Goal: Communication & Community: Answer question/provide support

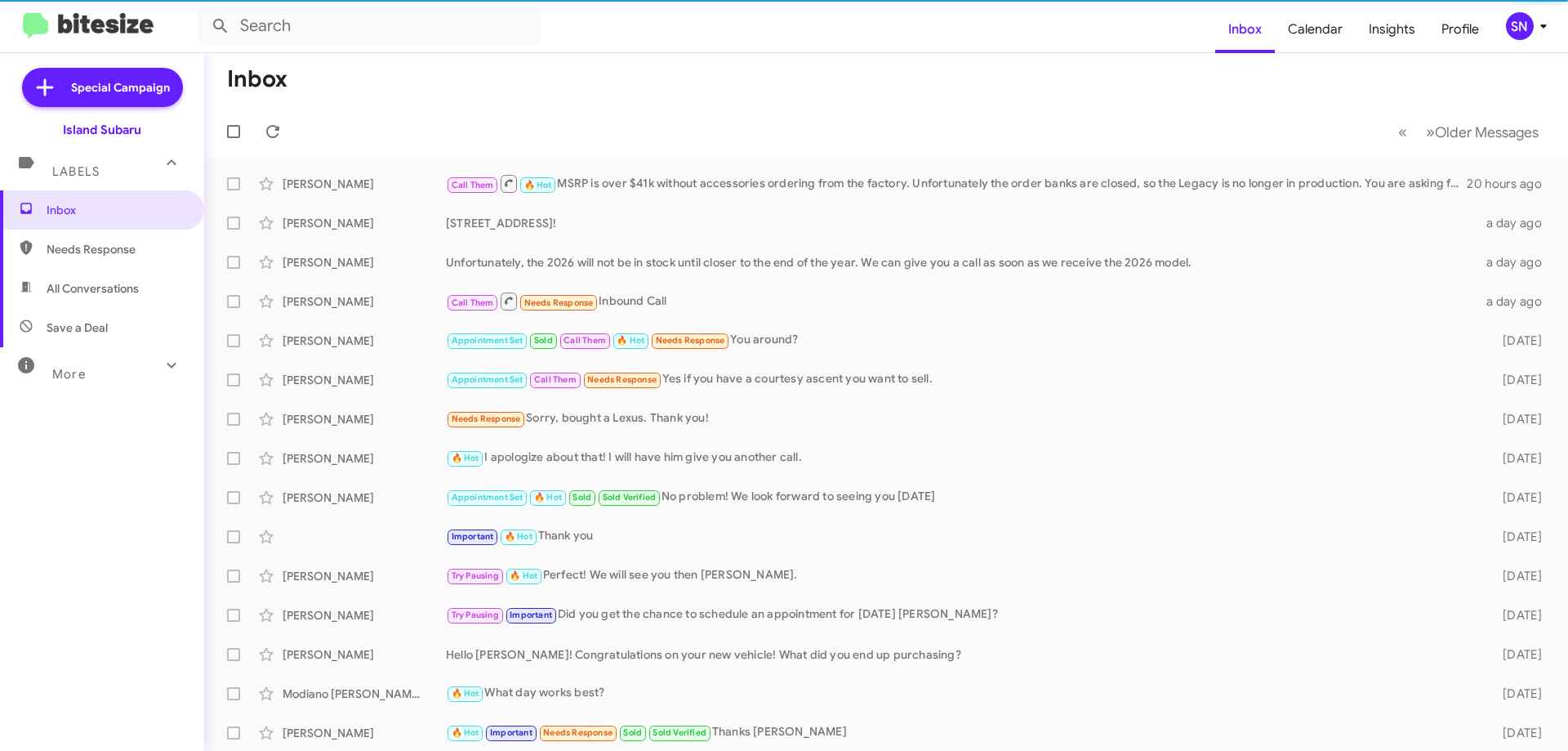
click at [1535, 20] on icon at bounding box center [1543, 26] width 20 height 20
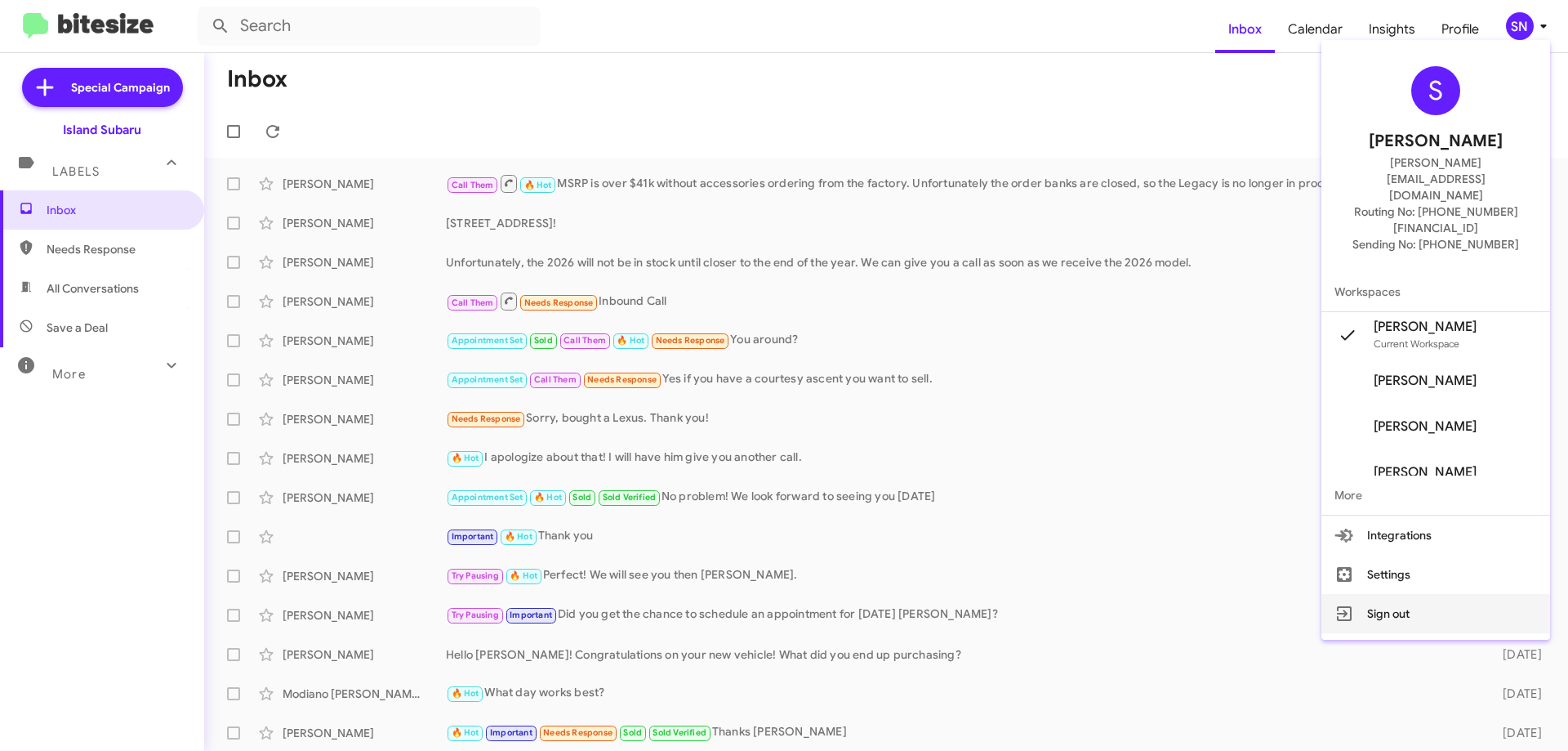
click at [1381, 594] on button "Sign out" at bounding box center [1436, 613] width 229 height 39
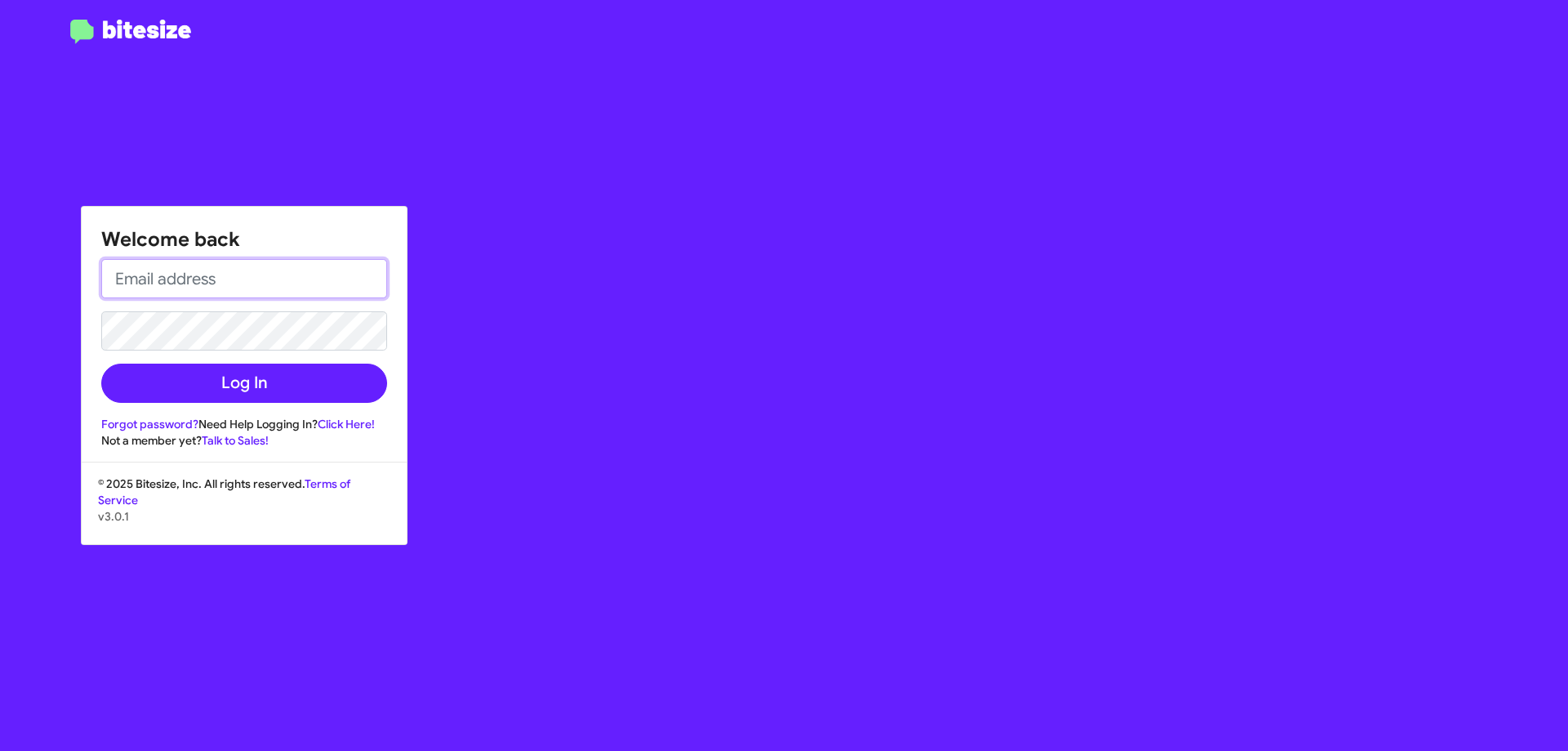
drag, startPoint x: 250, startPoint y: 288, endPoint x: 250, endPoint y: 303, distance: 15.0
click at [250, 288] on input "email" at bounding box center [244, 278] width 286 height 39
type input "[PERSON_NAME][EMAIL_ADDRESS][DOMAIN_NAME]"
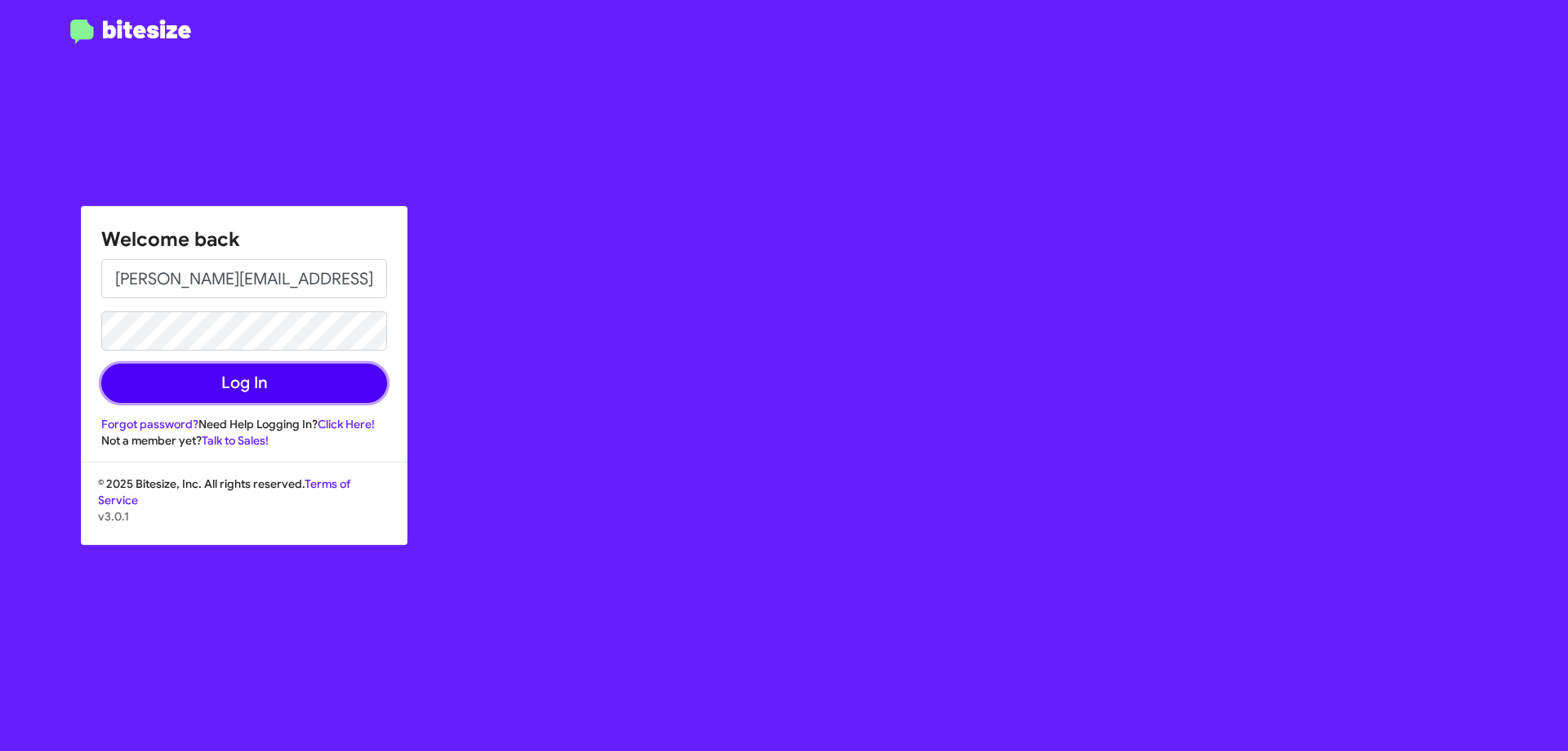
click at [224, 379] on button "Log In" at bounding box center [244, 383] width 286 height 39
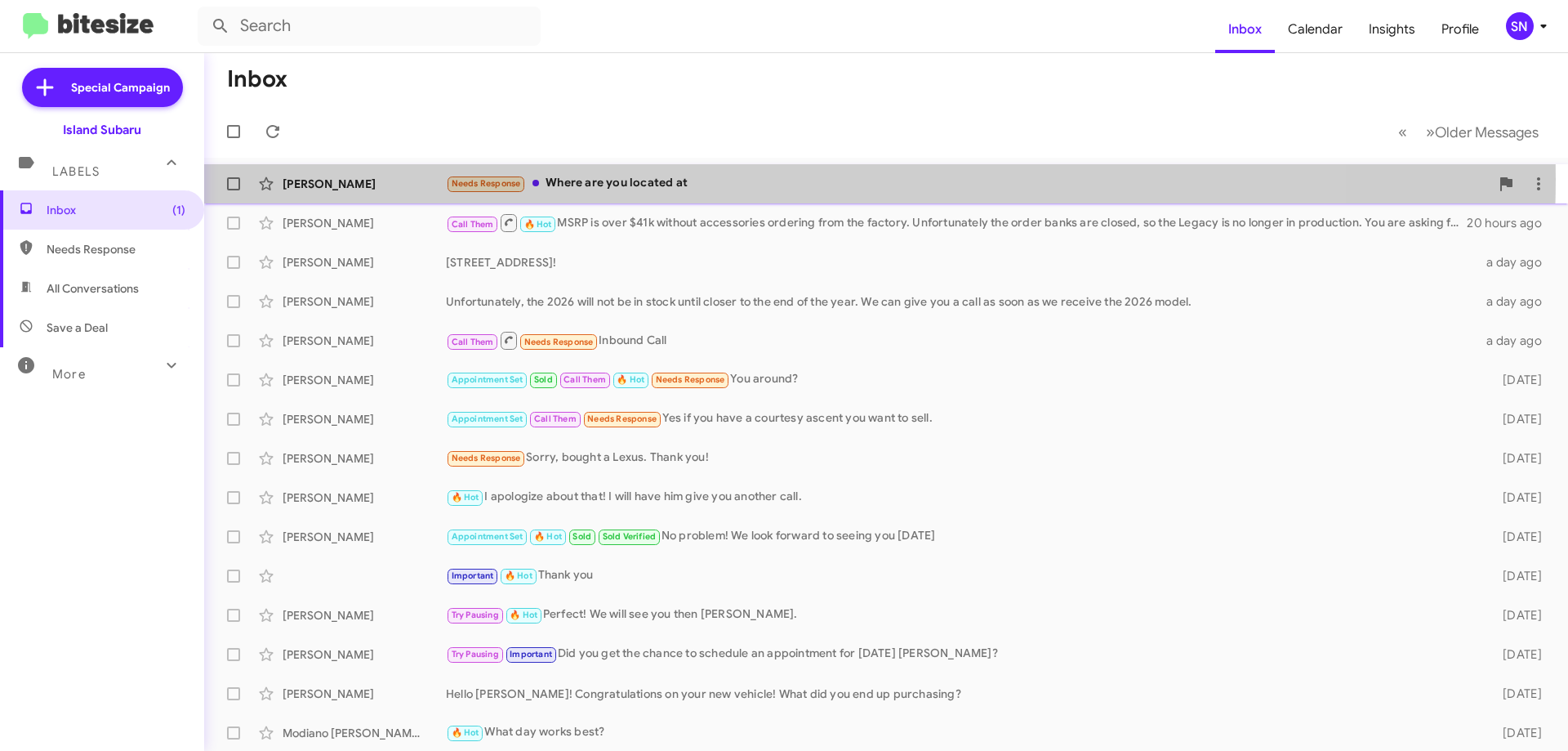
click at [724, 179] on div "Needs Response Where are you located at" at bounding box center [968, 184] width 1044 height 19
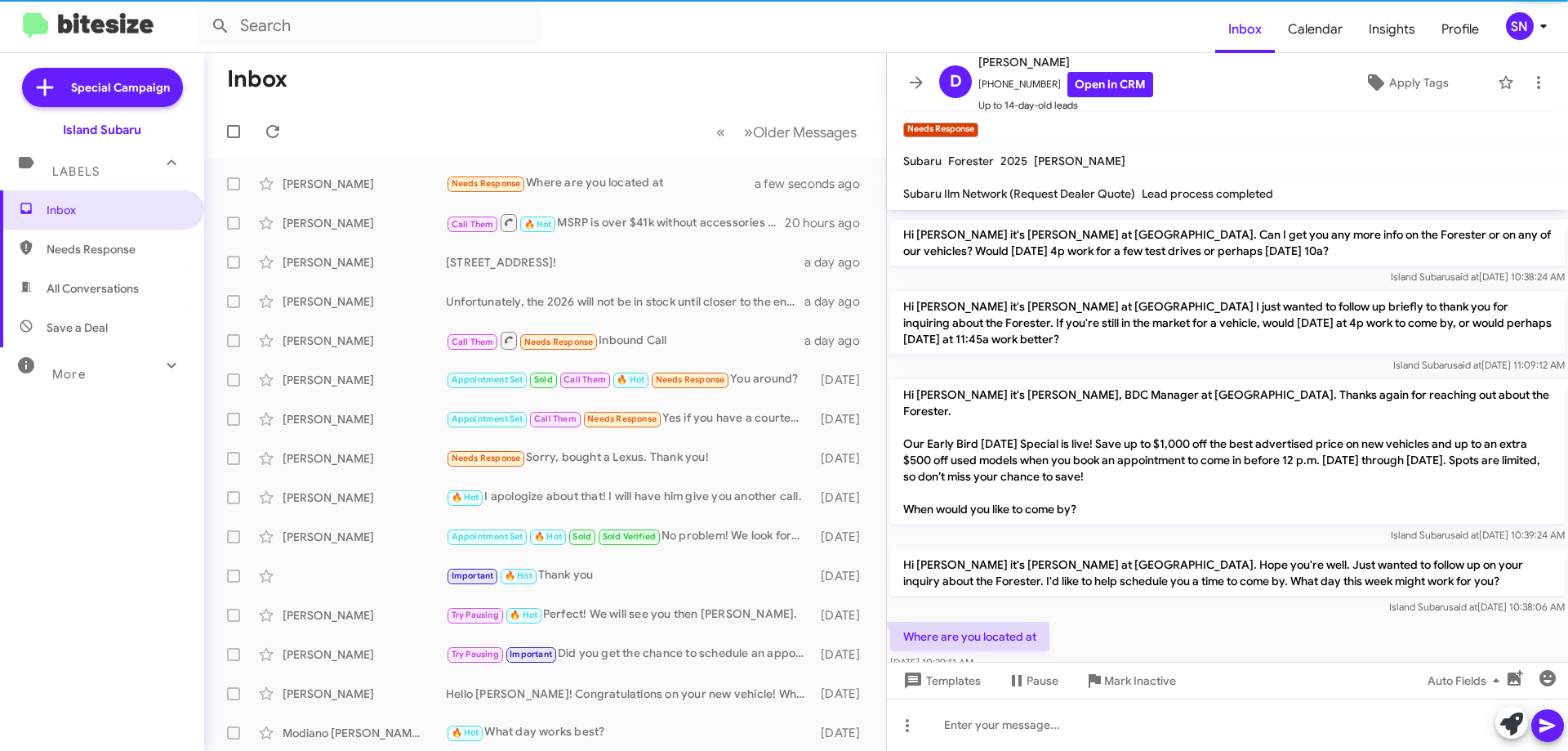
scroll to position [330, 0]
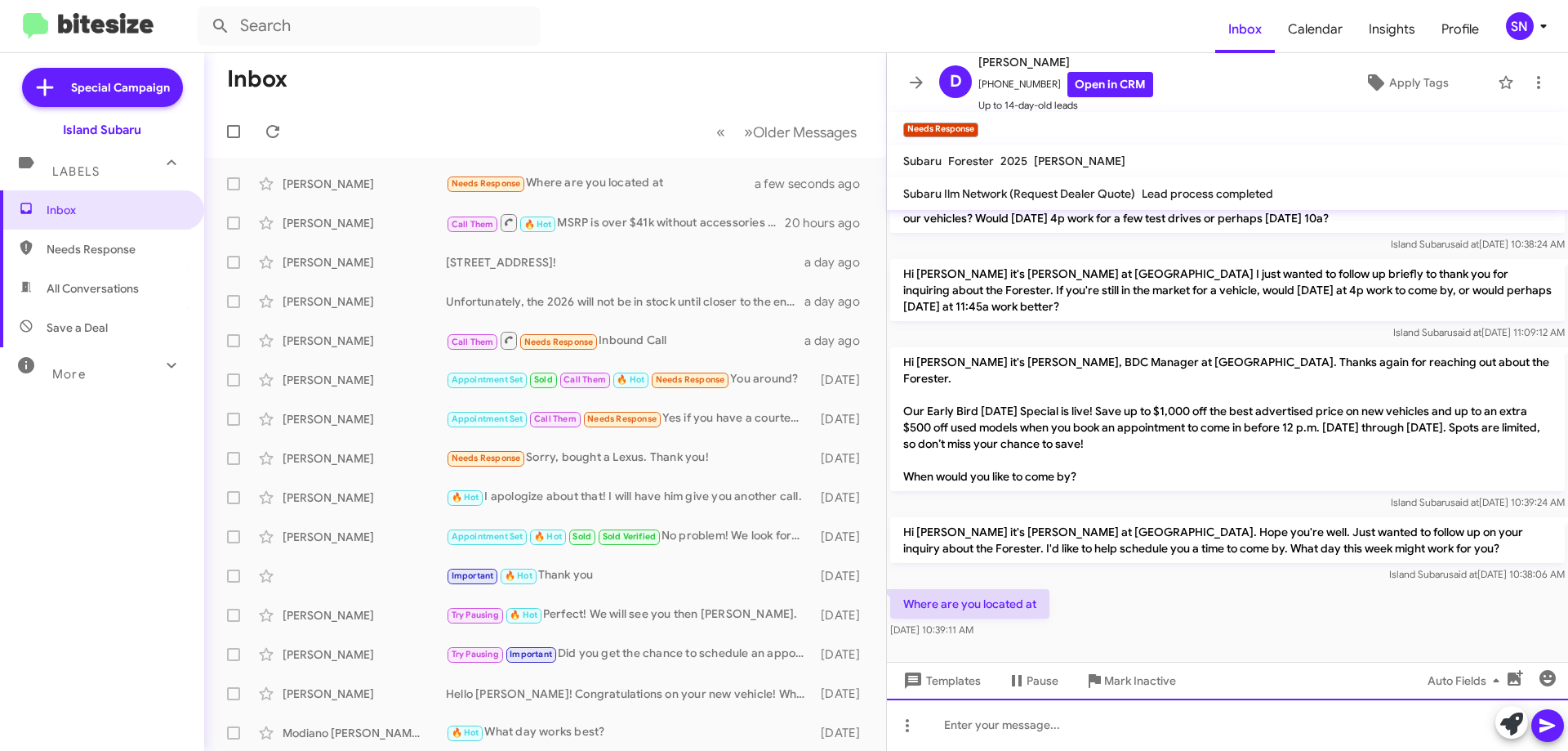
click at [988, 743] on div at bounding box center [1227, 724] width 681 height 52
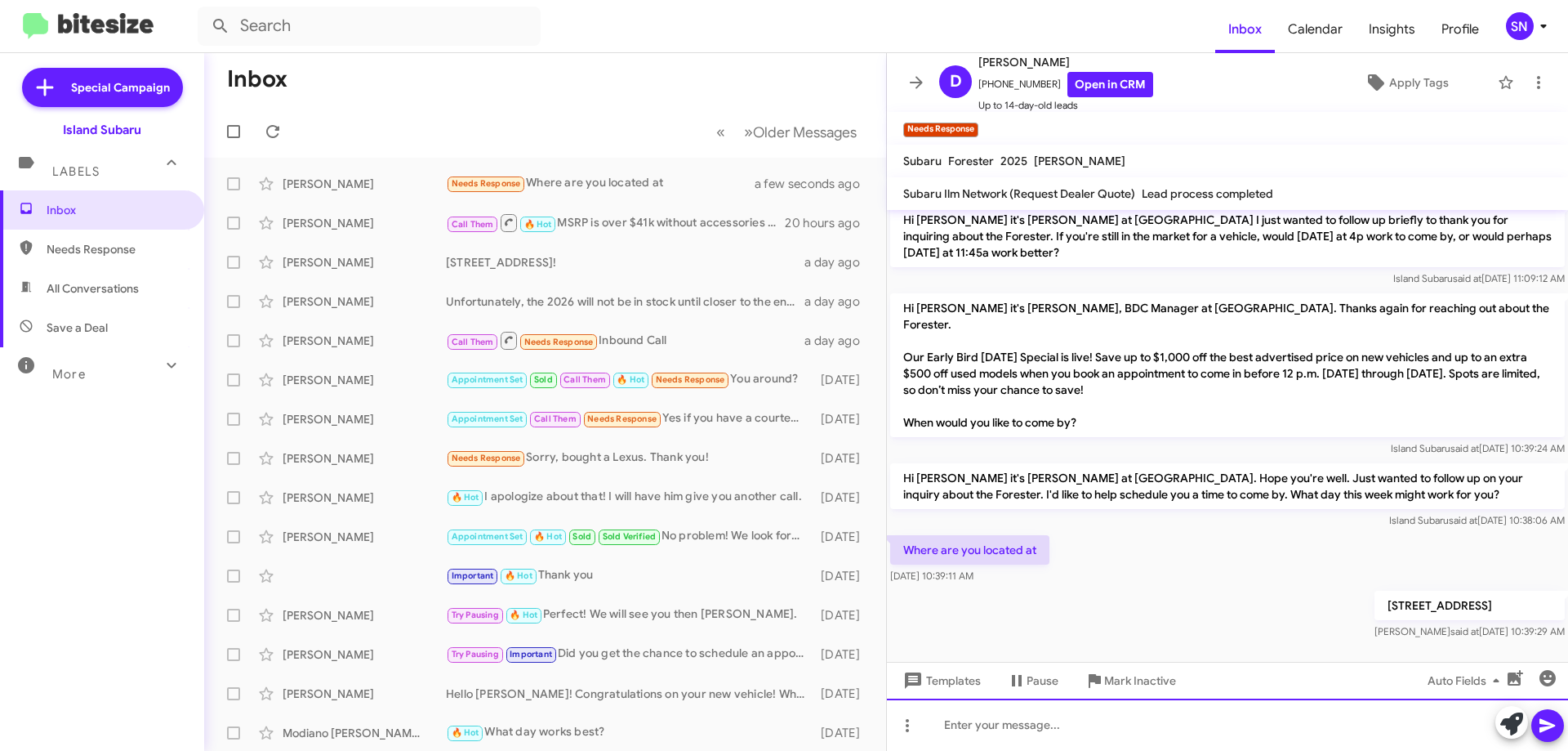
scroll to position [390, 0]
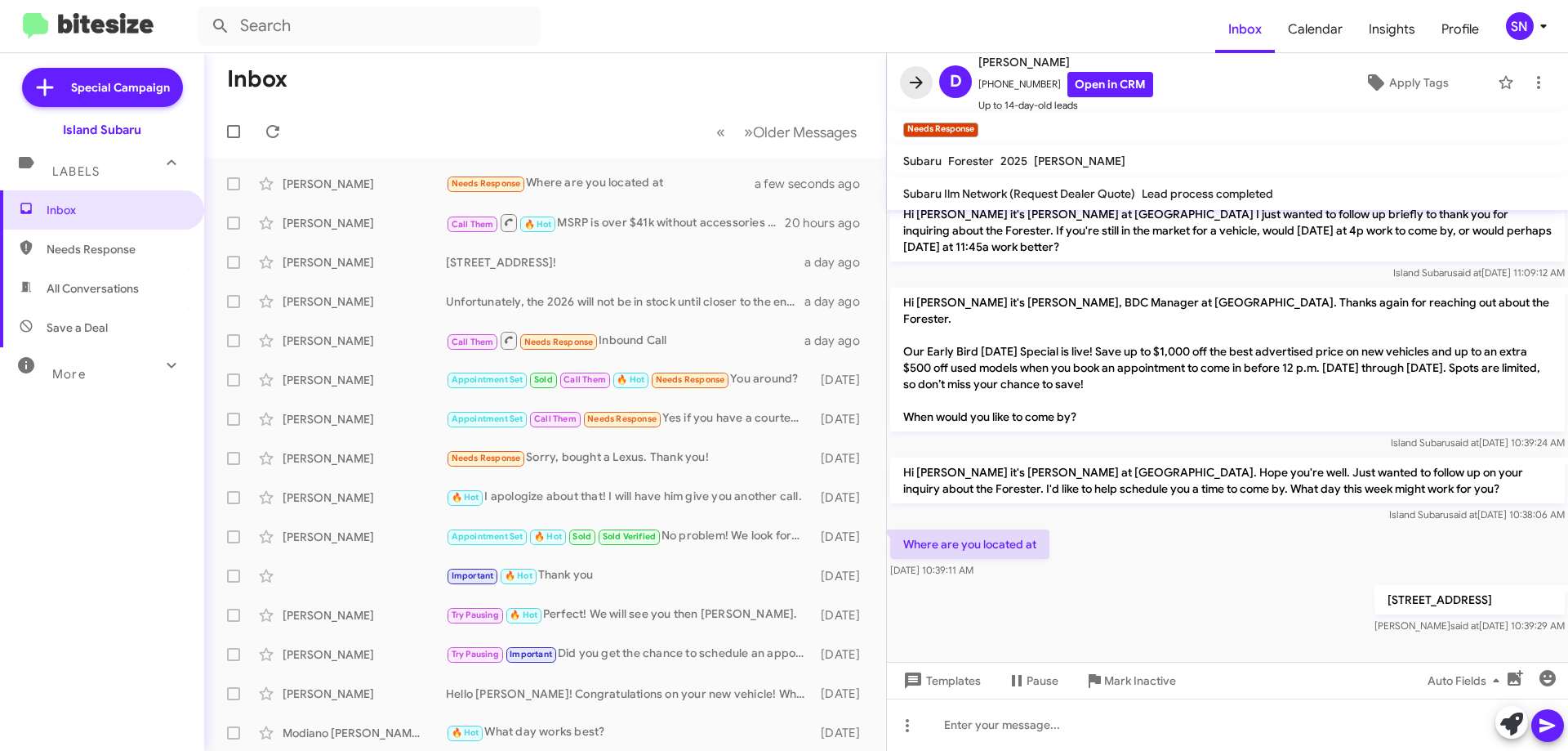
click at [910, 84] on icon at bounding box center [916, 82] width 20 height 20
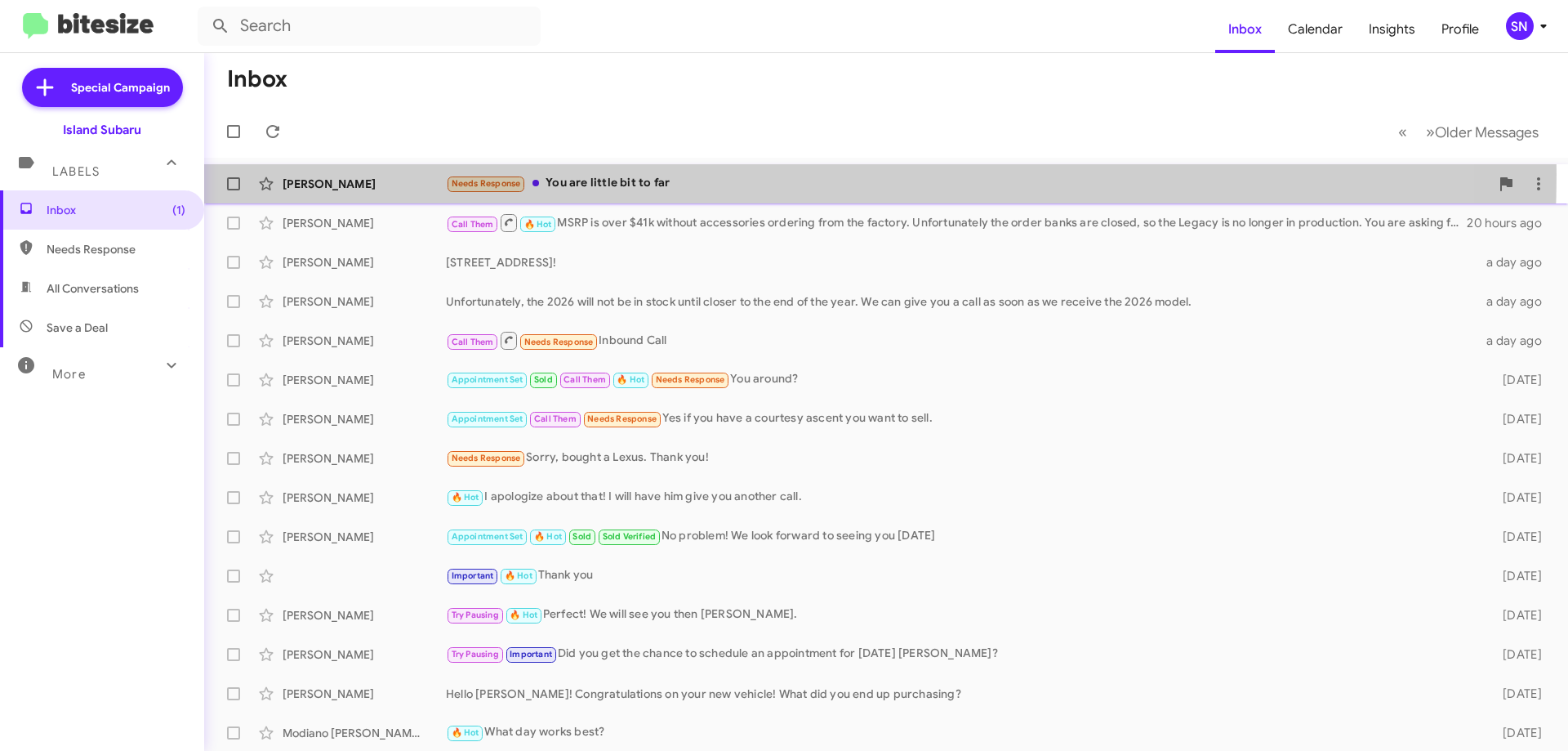
click at [685, 174] on div "Needs Response You are little bit to far" at bounding box center [968, 184] width 1044 height 19
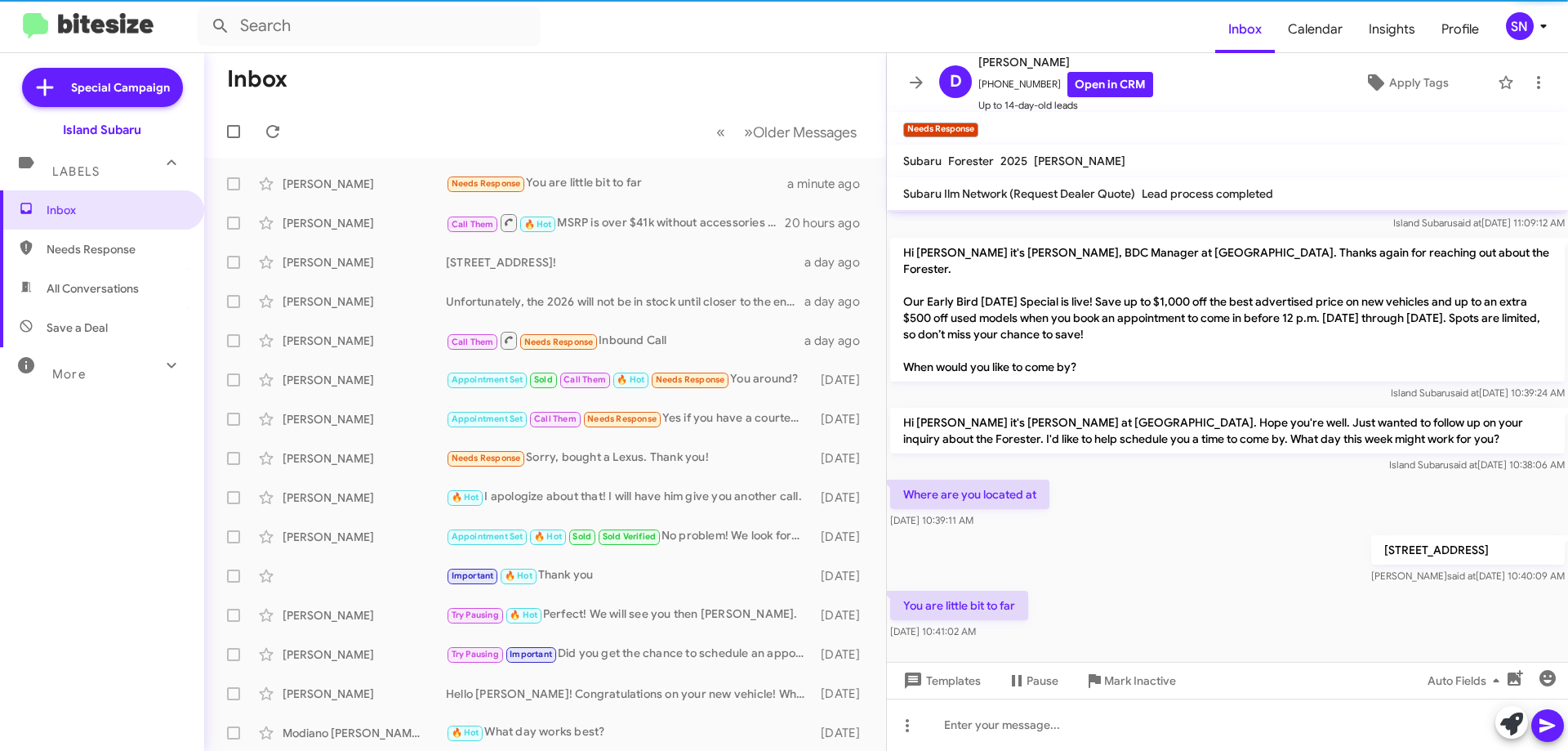
scroll to position [450, 0]
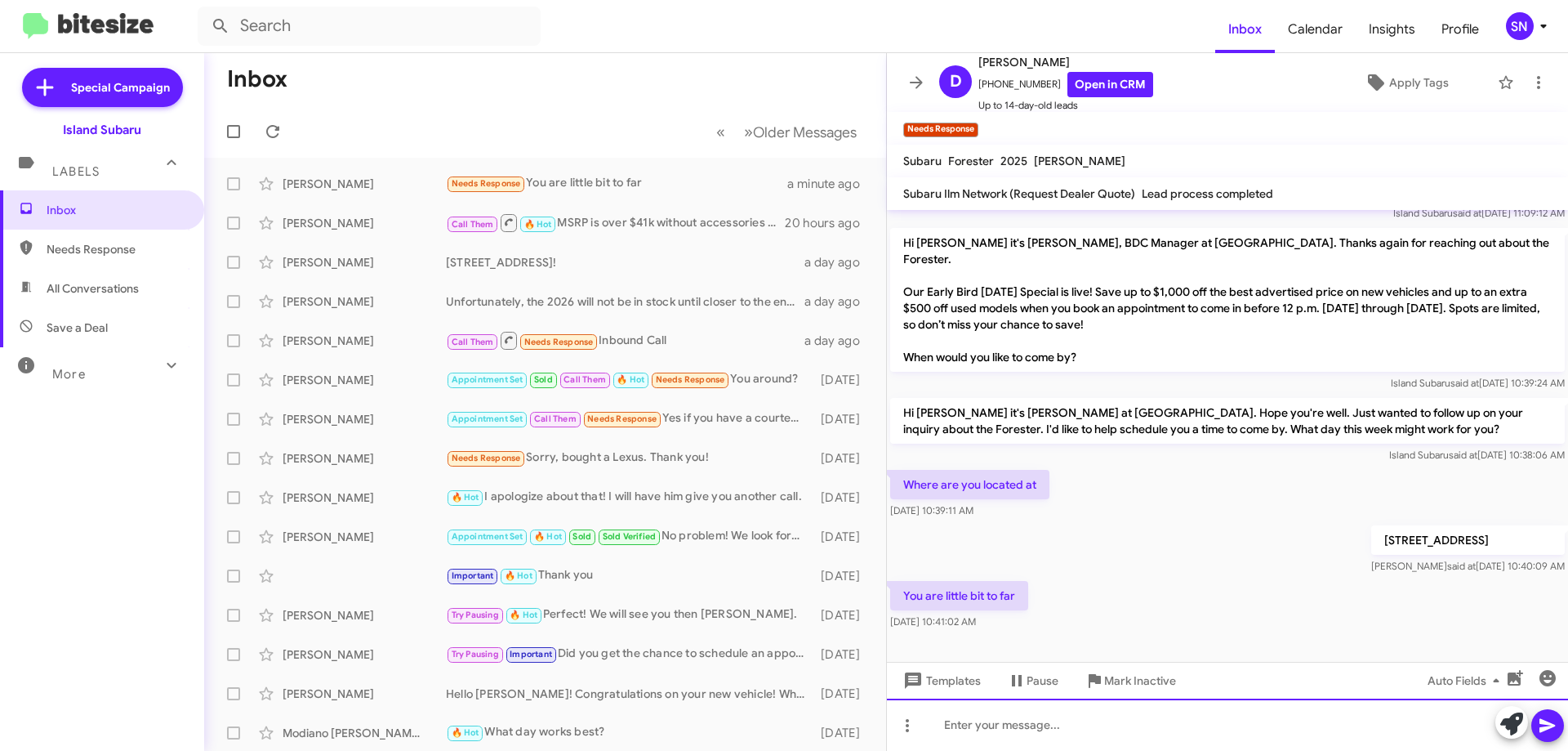
drag, startPoint x: 1022, startPoint y: 714, endPoint x: 1023, endPoint y: 705, distance: 9.1
click at [1022, 715] on div at bounding box center [1227, 724] width 681 height 52
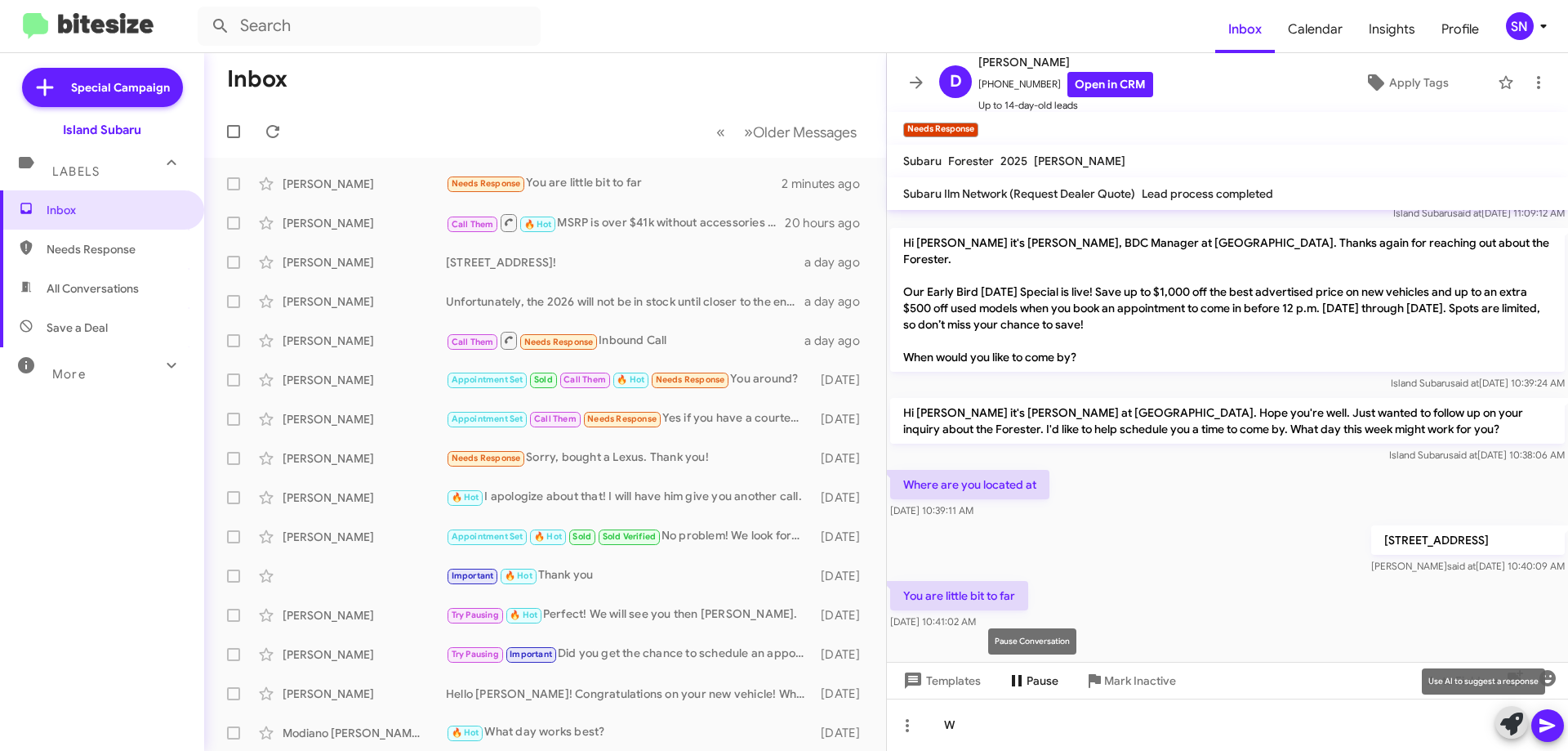
click at [1496, 706] on button at bounding box center [1512, 722] width 32 height 32
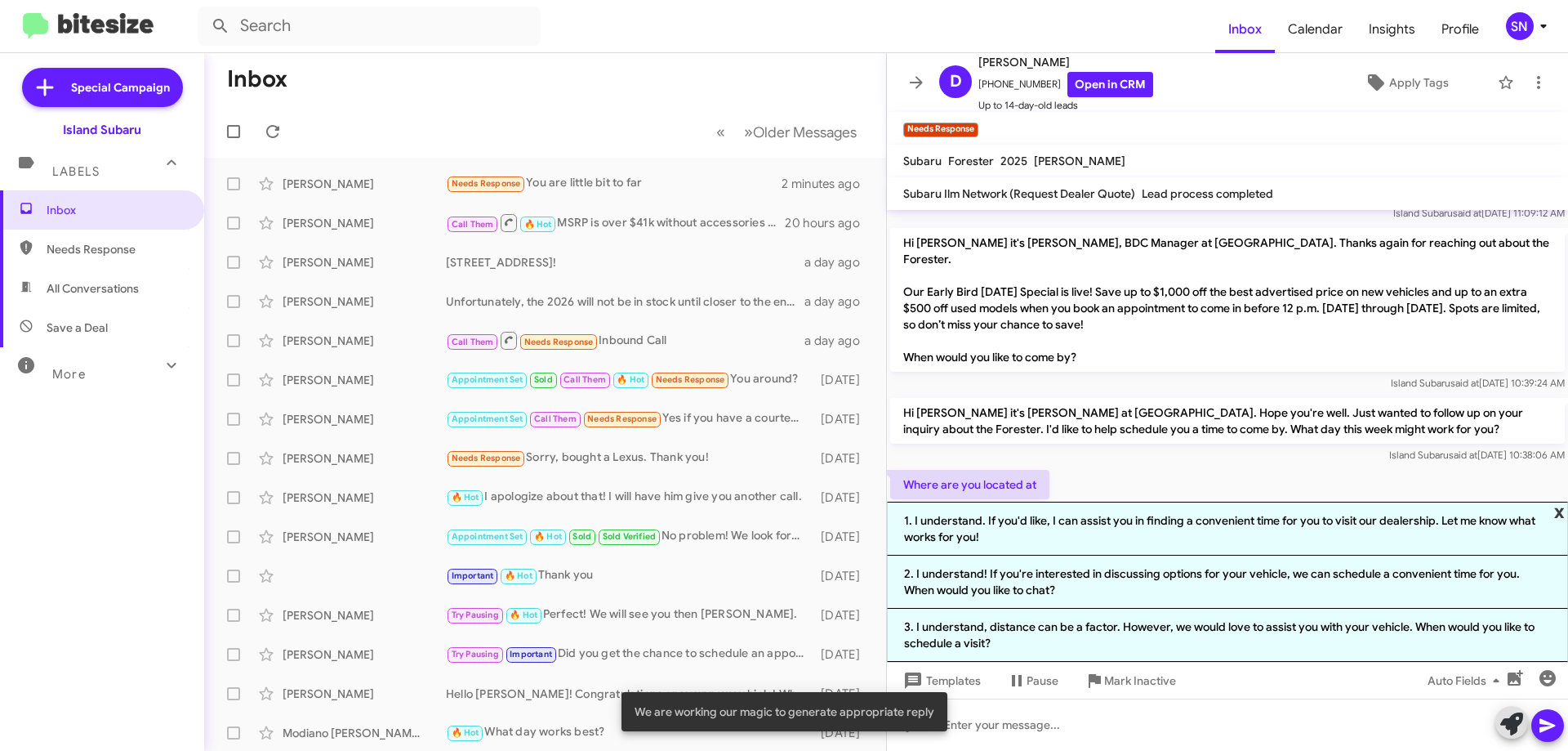
click at [1562, 513] on span "x" at bounding box center [1559, 511] width 10 height 20
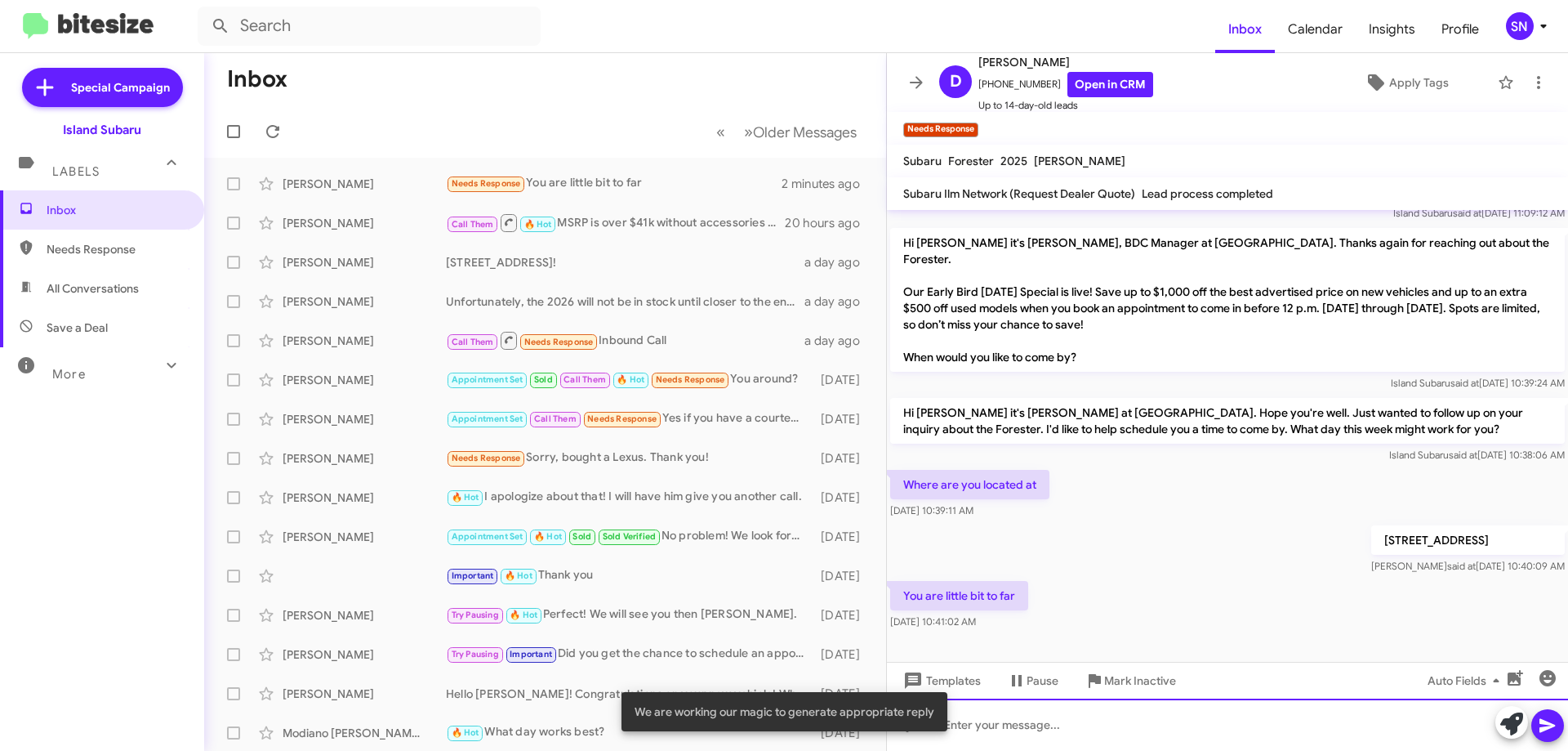
click at [1116, 725] on div at bounding box center [1227, 724] width 681 height 52
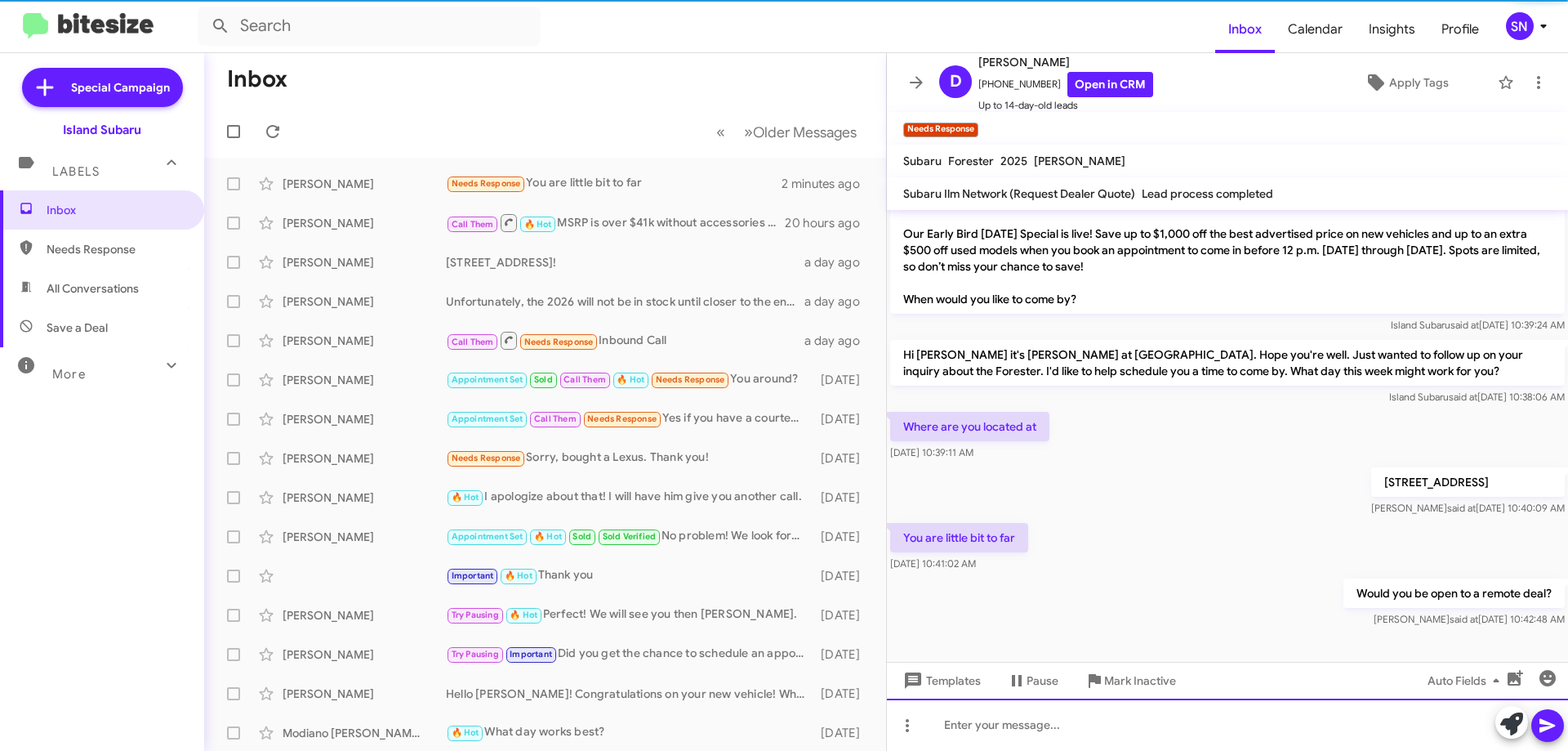
scroll to position [509, 0]
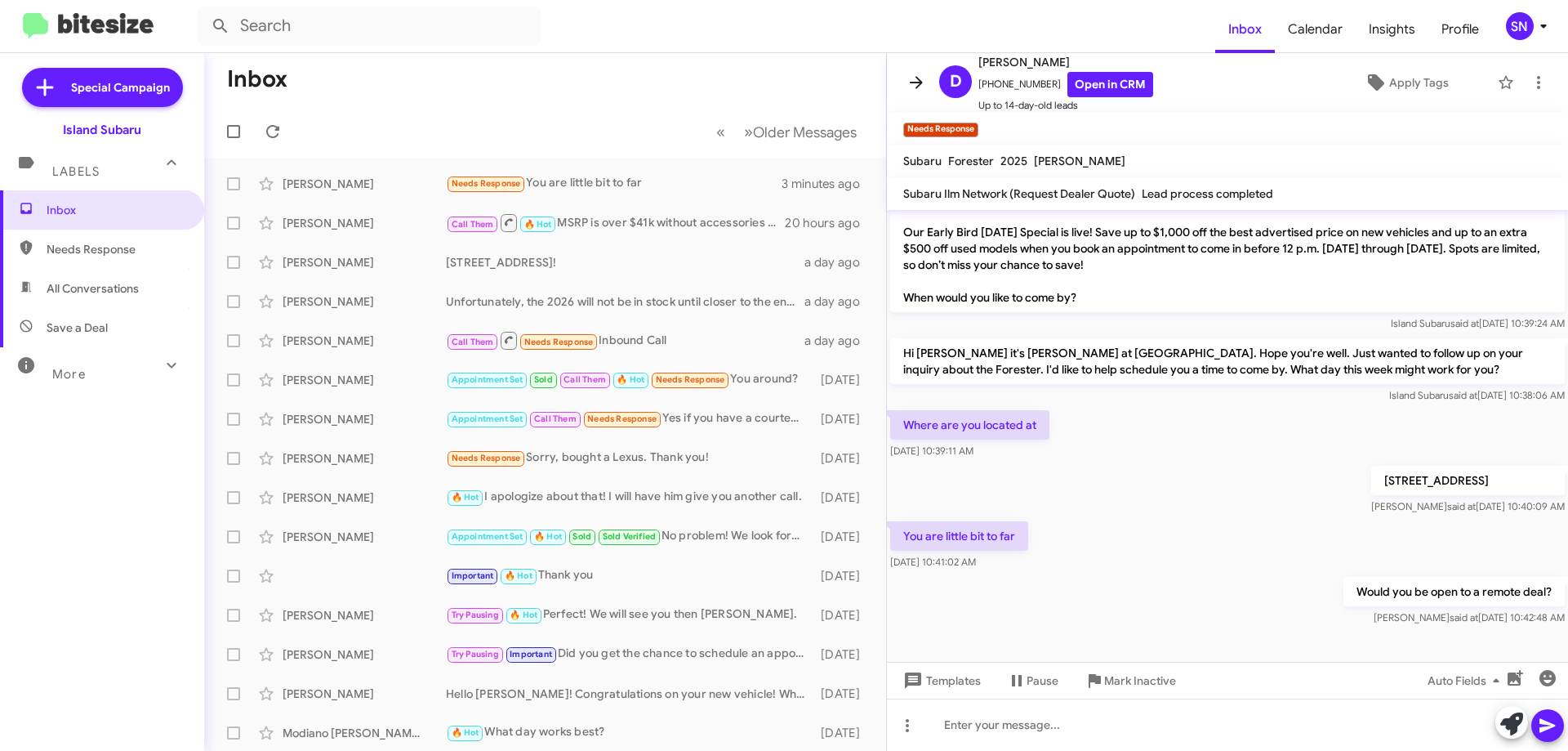
click at [925, 77] on icon at bounding box center [916, 82] width 20 height 20
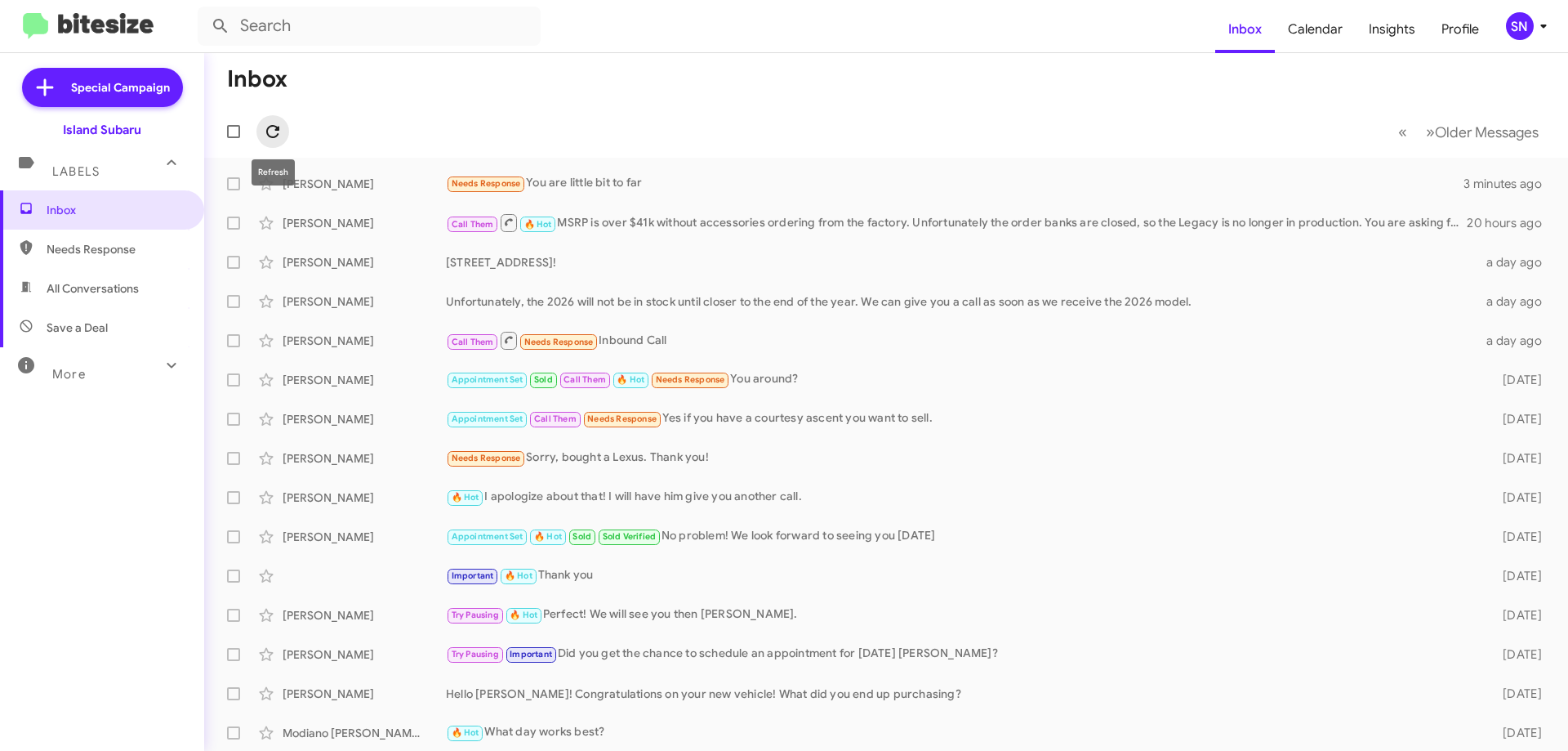
click at [275, 127] on icon at bounding box center [272, 132] width 13 height 13
click at [754, 179] on div "Needs Response What are you talking about" at bounding box center [968, 184] width 1044 height 19
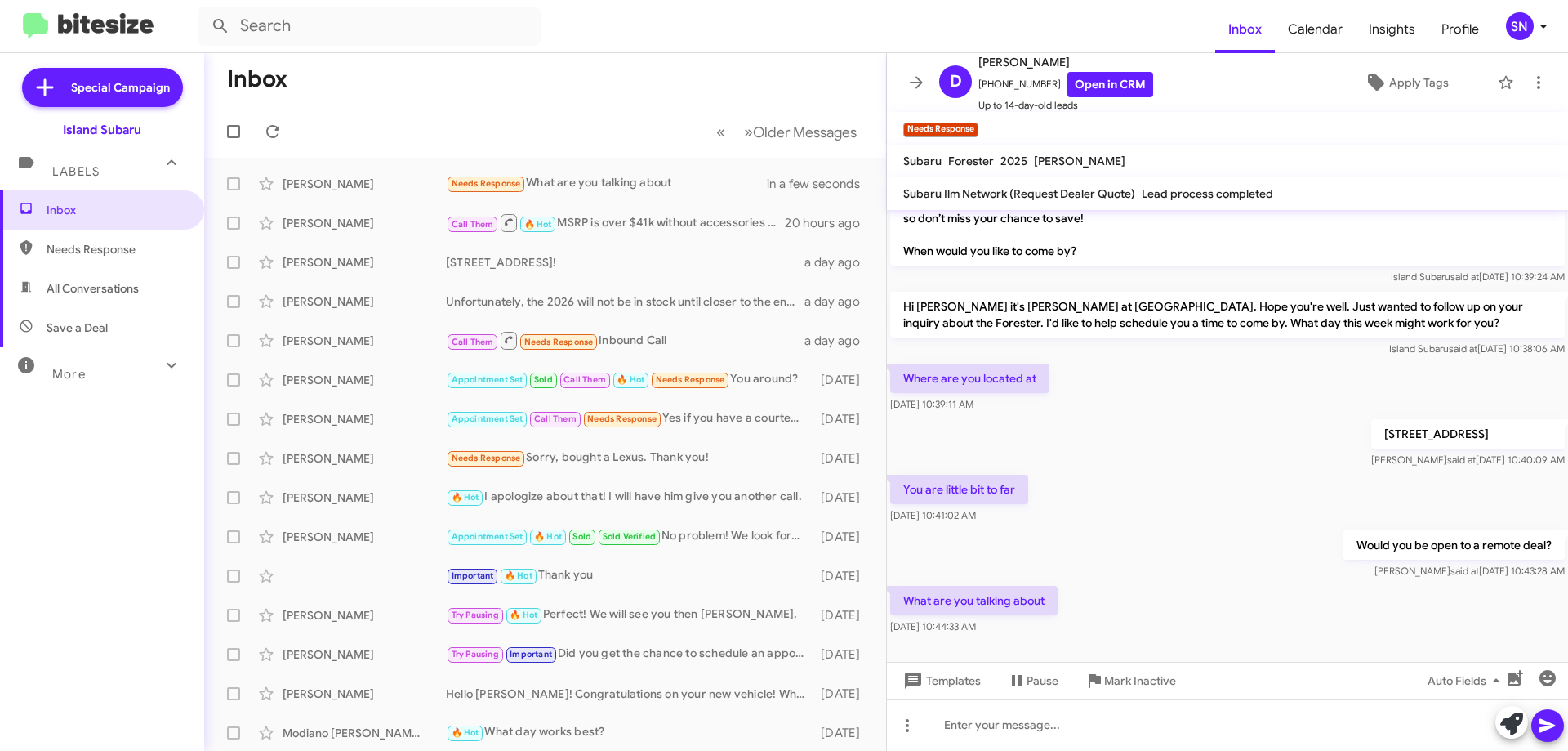
scroll to position [569, 0]
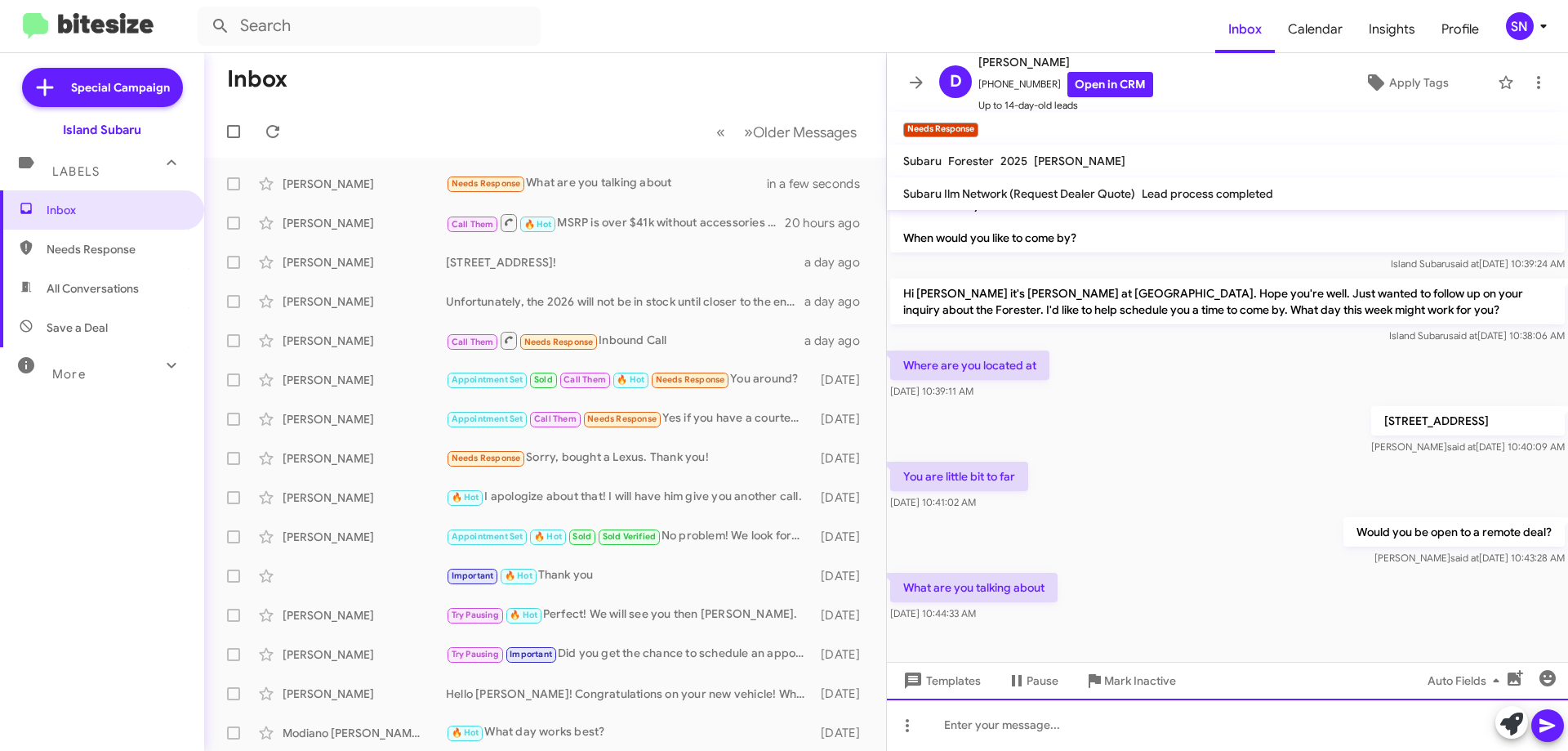
click at [1006, 729] on div at bounding box center [1227, 724] width 681 height 52
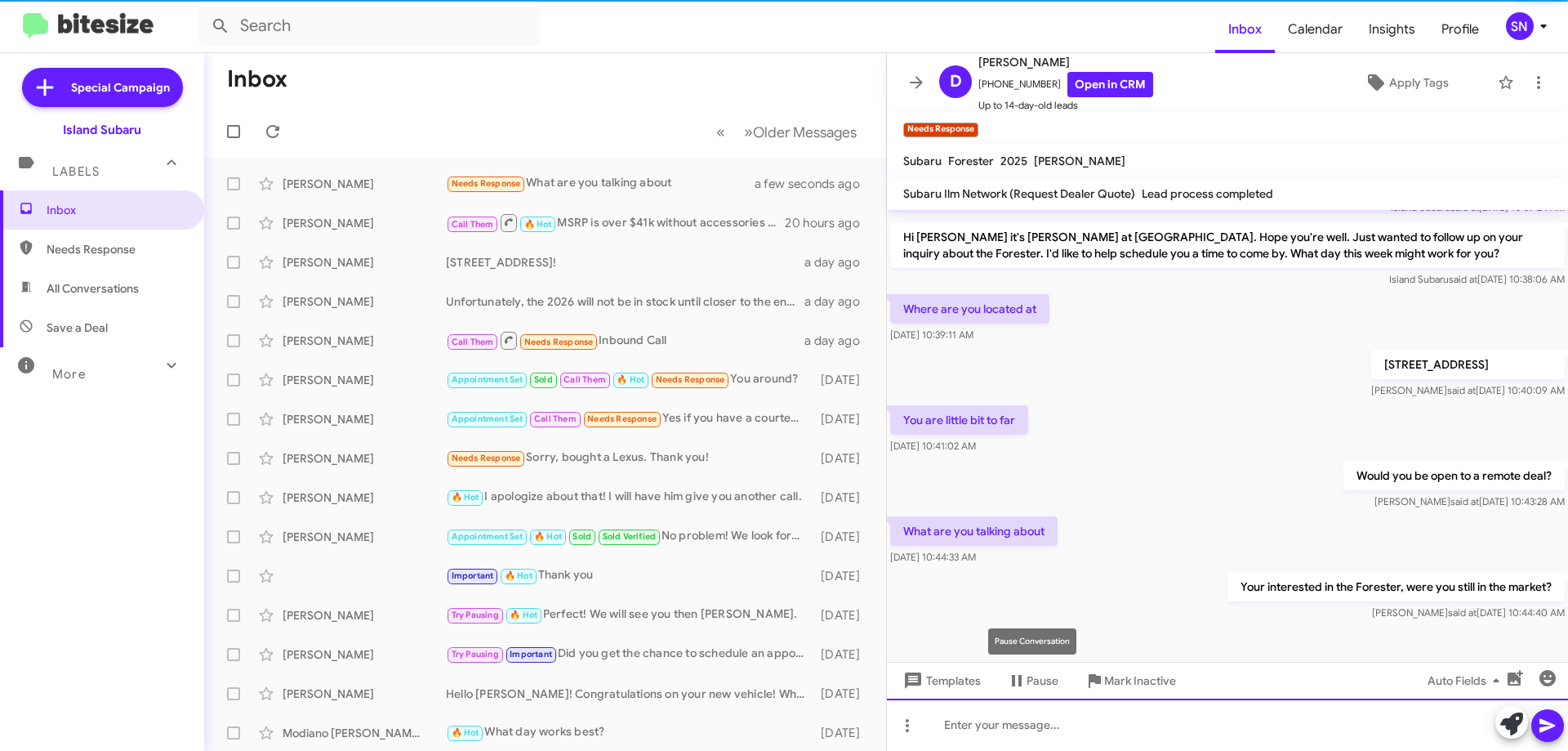
scroll to position [628, 0]
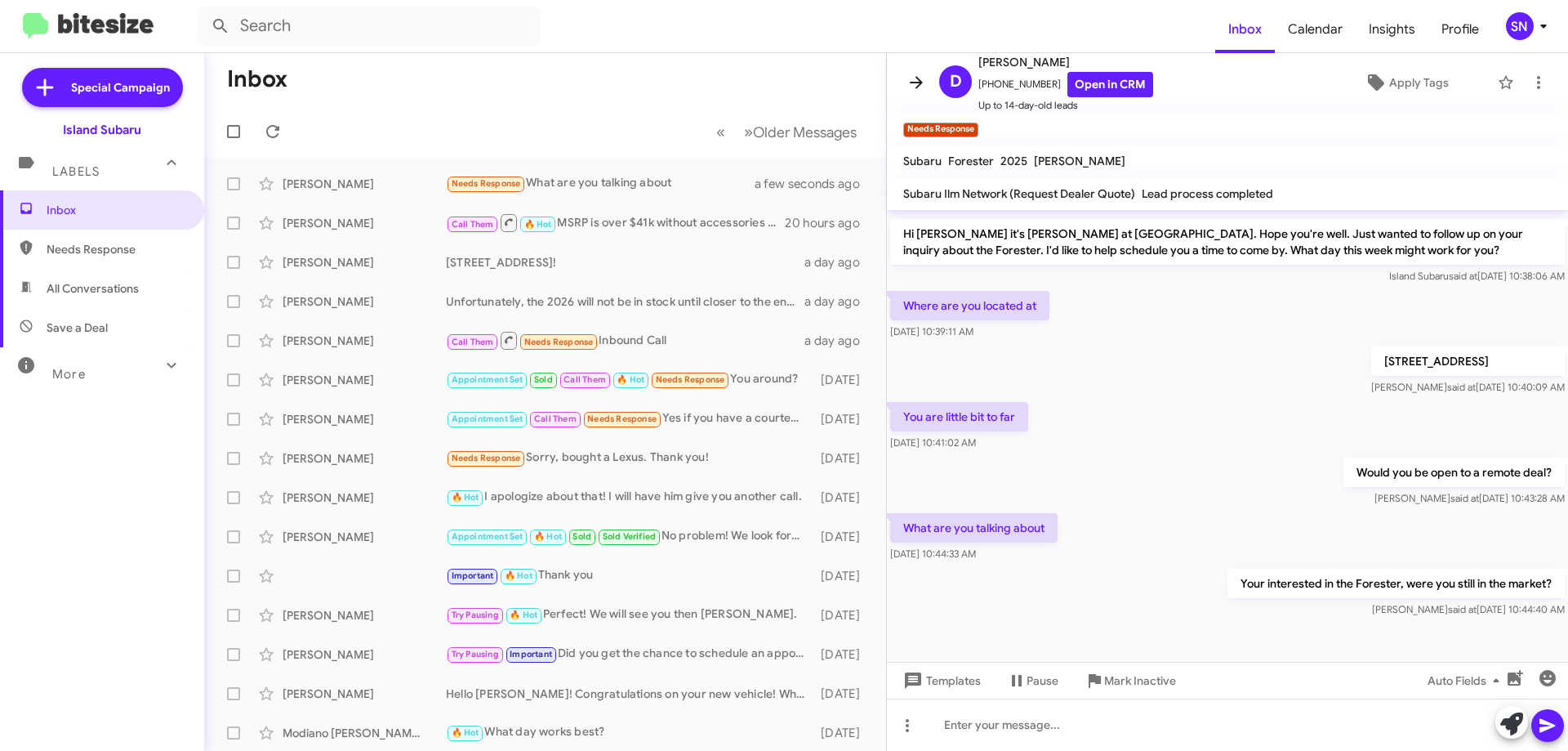
click at [914, 82] on icon at bounding box center [916, 82] width 13 height 12
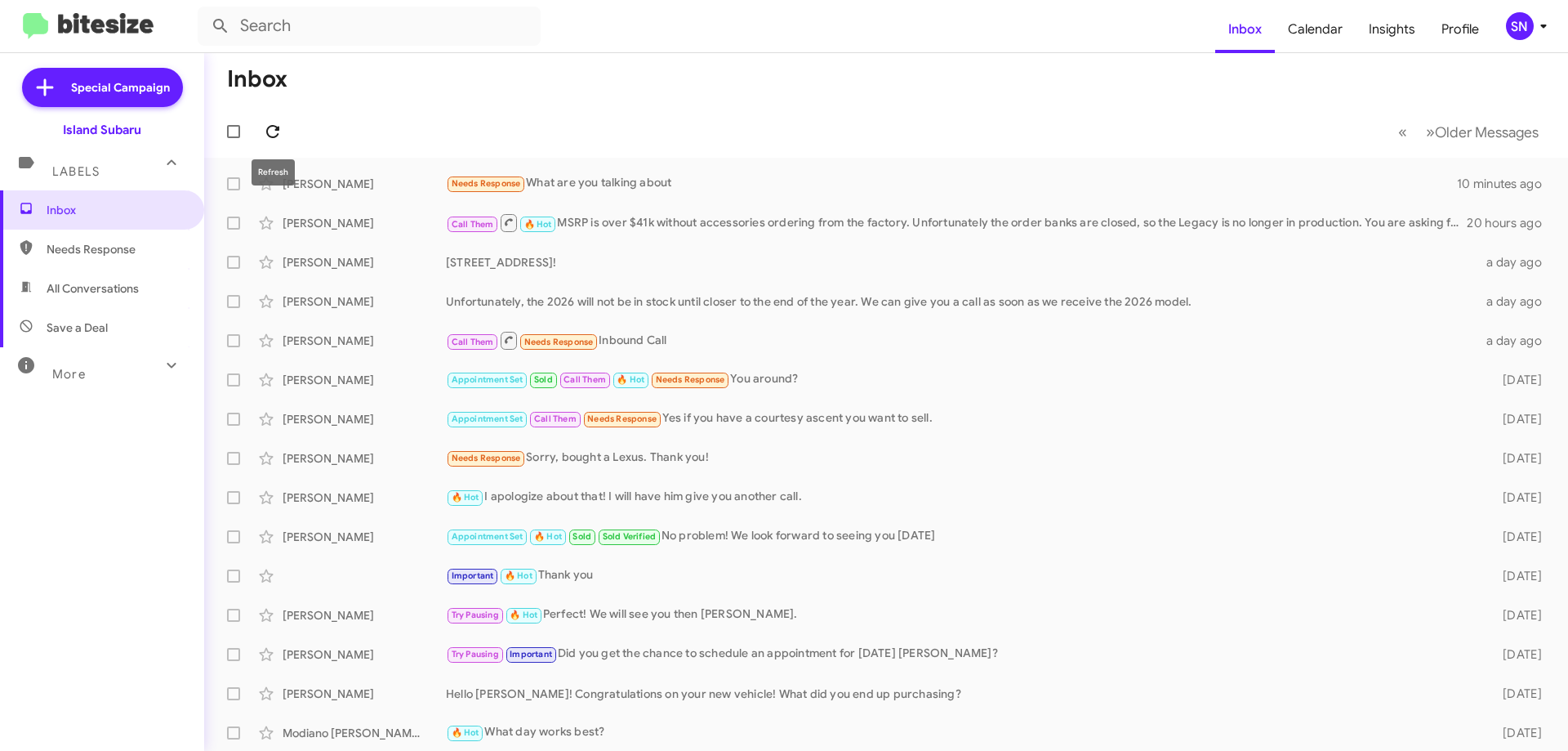
click at [273, 129] on icon at bounding box center [272, 132] width 20 height 20
